Goal: Task Accomplishment & Management: Use online tool/utility

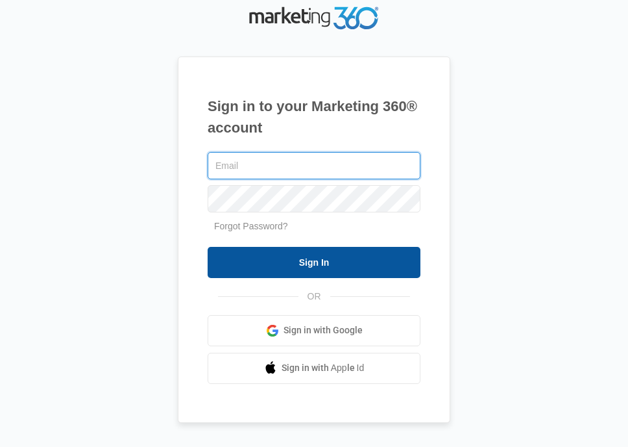
type input "[EMAIL_ADDRESS][DOMAIN_NAME]"
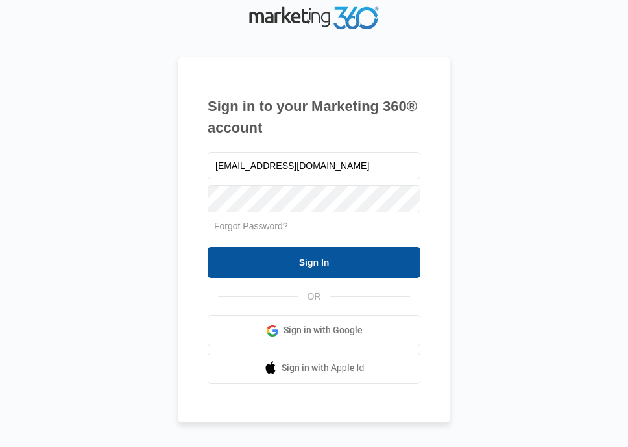
click at [332, 256] on input "Sign In" at bounding box center [314, 262] width 213 height 31
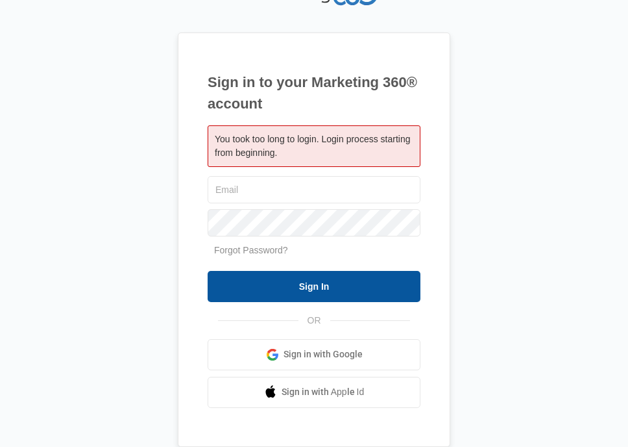
type input "[EMAIL_ADDRESS][DOMAIN_NAME]"
click at [304, 282] on input "Sign In" at bounding box center [314, 286] width 213 height 31
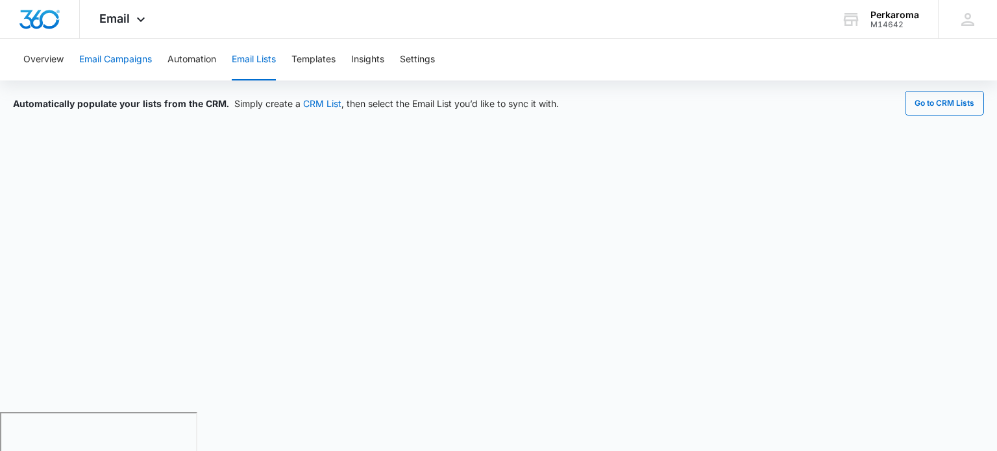
click at [122, 58] on button "Email Campaigns" at bounding box center [115, 60] width 73 height 42
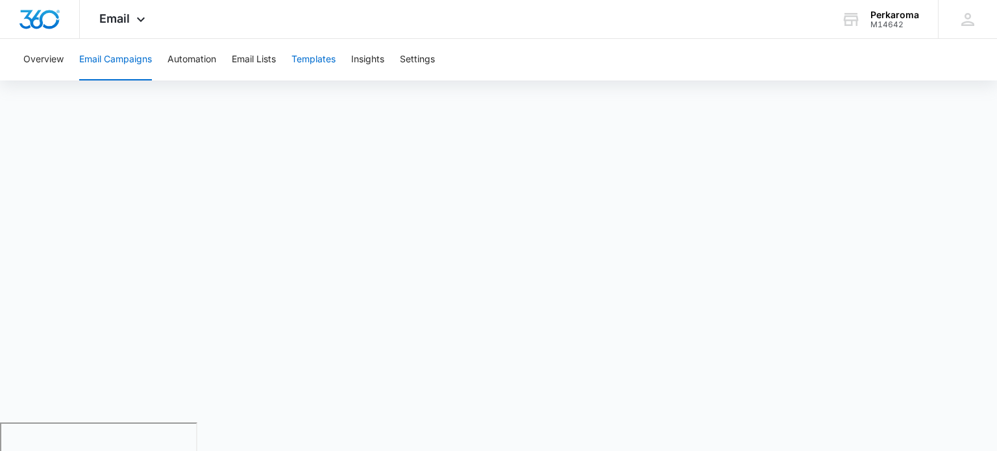
click at [326, 59] on button "Templates" at bounding box center [313, 60] width 44 height 42
click at [379, 14] on div "Email Apps Reputation Websites Forms CRM Email Social Content Ads Intelligence …" at bounding box center [498, 19] width 997 height 39
click at [308, 62] on button "Templates" at bounding box center [313, 60] width 44 height 42
click at [392, 12] on div "Email Apps Reputation Websites Forms CRM Email Social Content Ads Intelligence …" at bounding box center [498, 19] width 997 height 39
click at [491, 16] on div "Email Apps Reputation Websites Forms CRM Email Social Content Ads Intelligence …" at bounding box center [498, 19] width 997 height 39
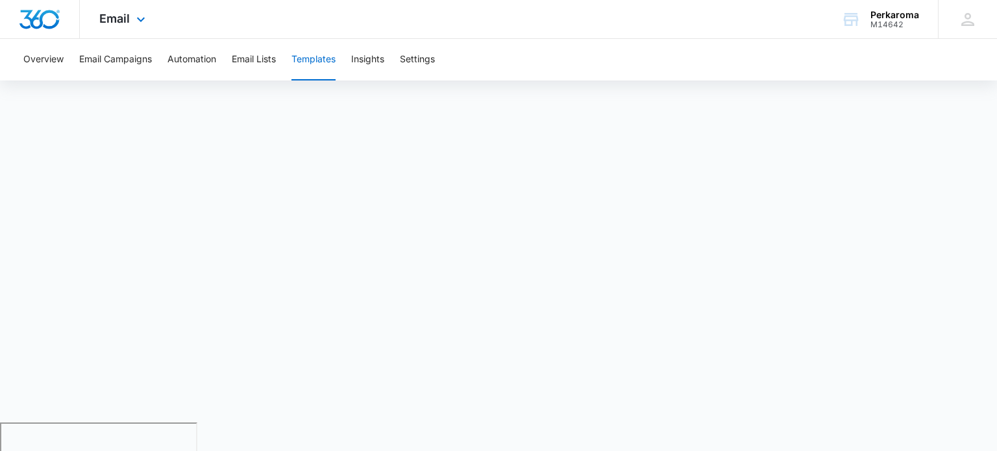
click at [731, 18] on div "Email Apps Reputation Websites Forms CRM Email Social Content Ads Intelligence …" at bounding box center [498, 19] width 997 height 39
click at [124, 60] on button "Email Campaigns" at bounding box center [115, 60] width 73 height 42
